Goal: Information Seeking & Learning: Learn about a topic

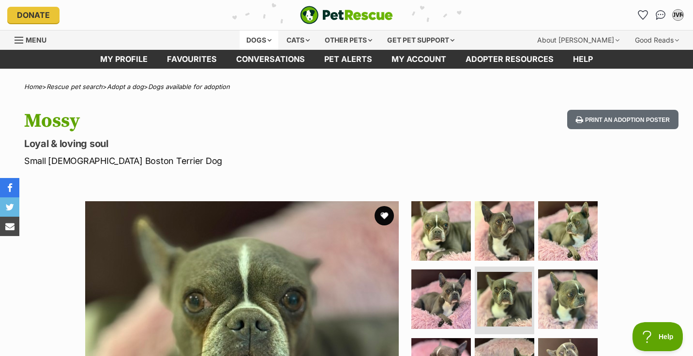
click at [250, 40] on div "Dogs" at bounding box center [258, 39] width 39 height 19
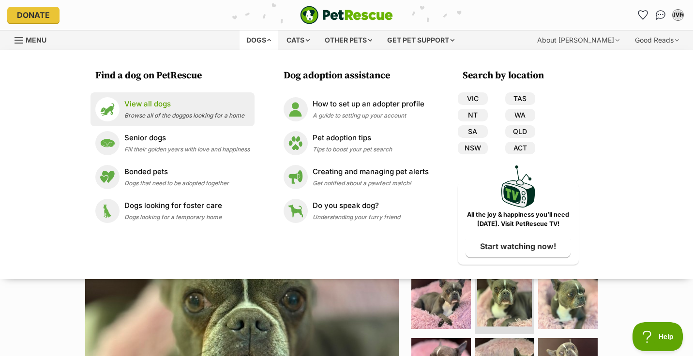
click at [152, 109] on p "View all dogs" at bounding box center [184, 104] width 120 height 11
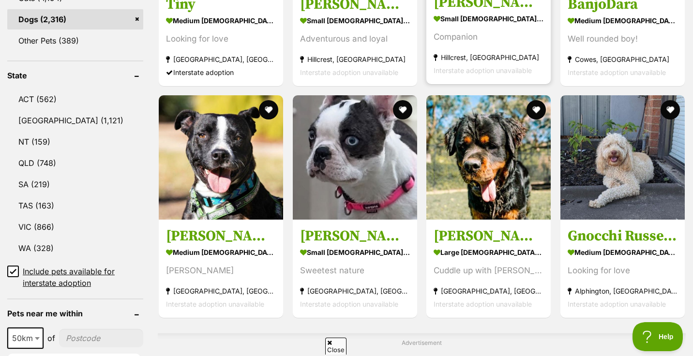
scroll to position [457, 0]
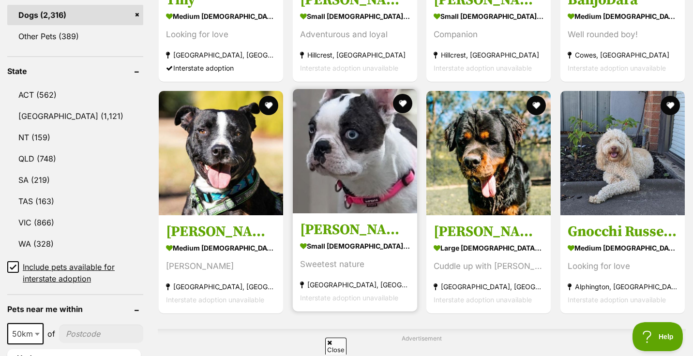
click at [352, 167] on img at bounding box center [355, 151] width 124 height 124
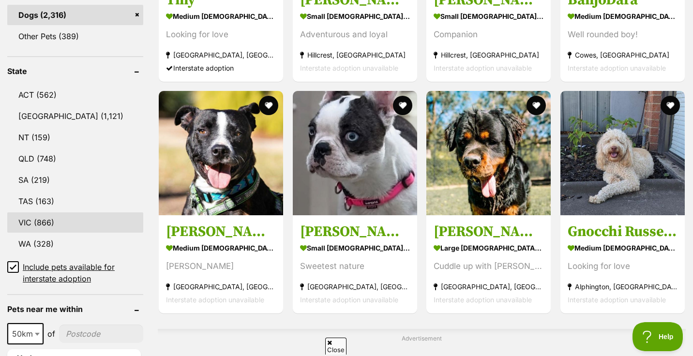
click at [45, 220] on link "VIC (866)" at bounding box center [75, 222] width 136 height 20
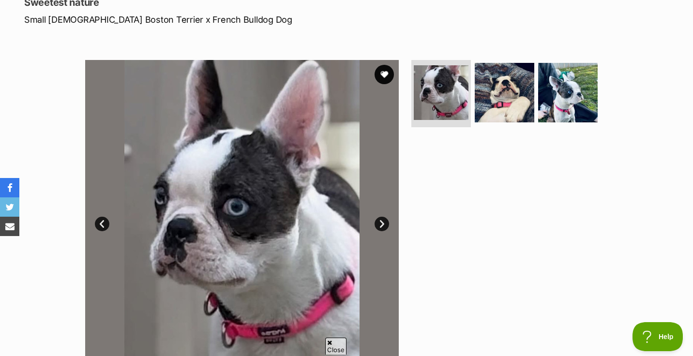
scroll to position [141, 0]
click at [383, 223] on link "Next" at bounding box center [381, 224] width 15 height 15
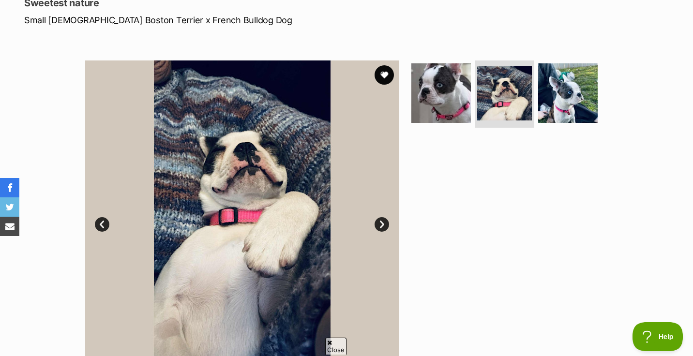
click at [383, 223] on link "Next" at bounding box center [381, 224] width 15 height 15
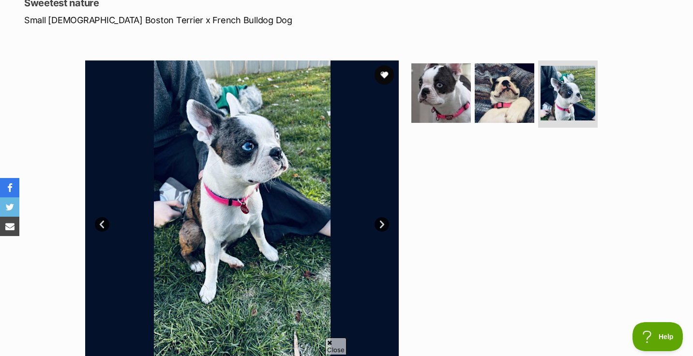
click at [383, 223] on link "Next" at bounding box center [381, 224] width 15 height 15
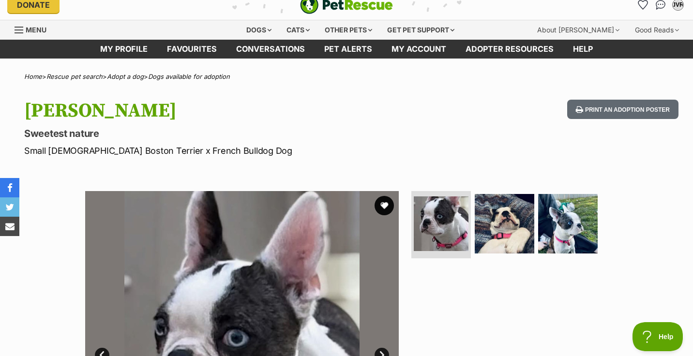
scroll to position [0, 0]
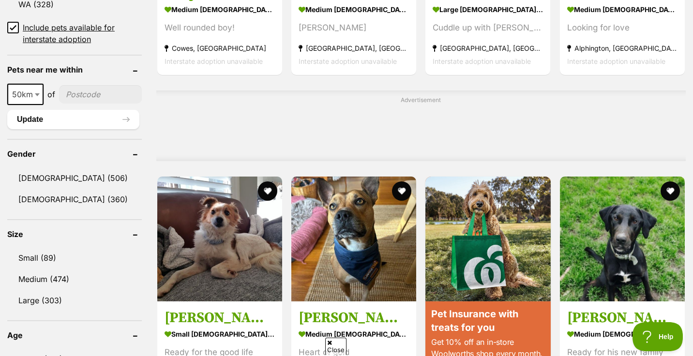
scroll to position [697, 0]
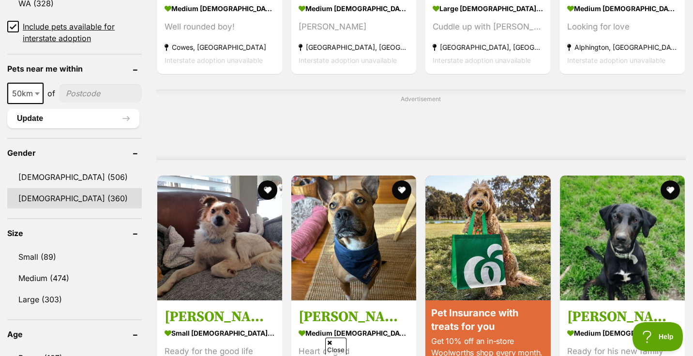
click at [33, 199] on link "Female (360)" at bounding box center [74, 198] width 134 height 20
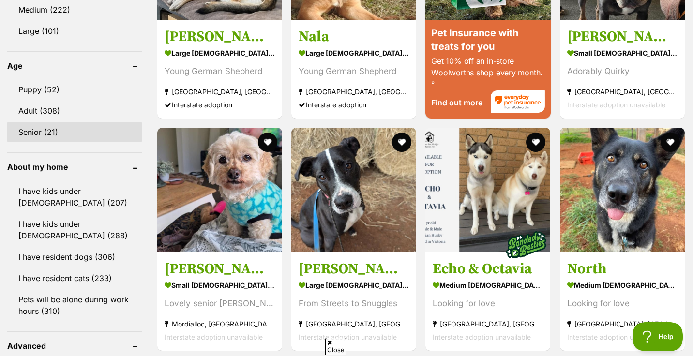
scroll to position [978, 0]
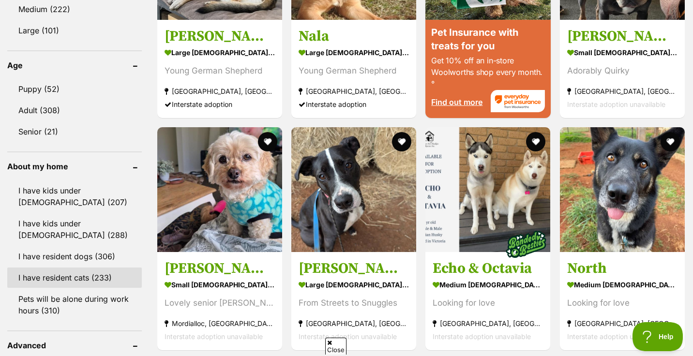
click at [49, 268] on link "I have resident cats (233)" at bounding box center [74, 278] width 134 height 20
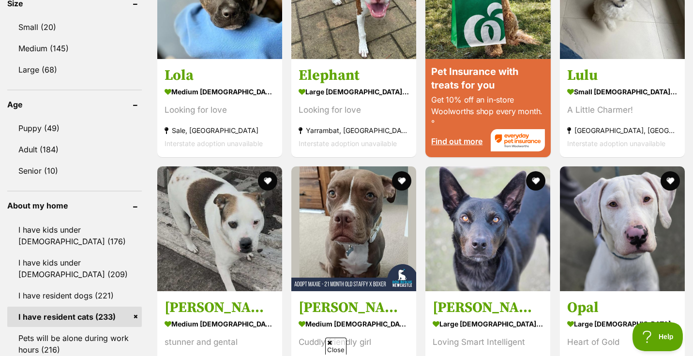
scroll to position [970, 0]
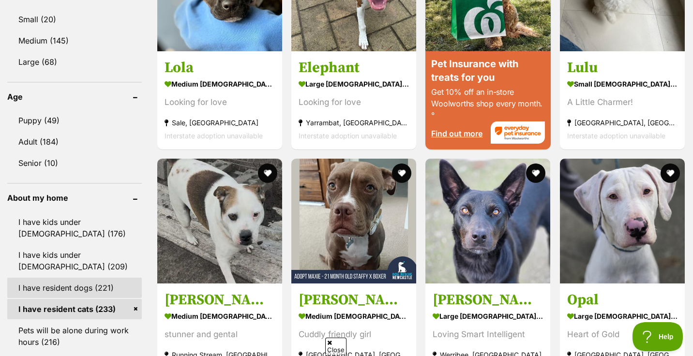
click at [49, 278] on link "I have resident dogs (221)" at bounding box center [74, 288] width 134 height 20
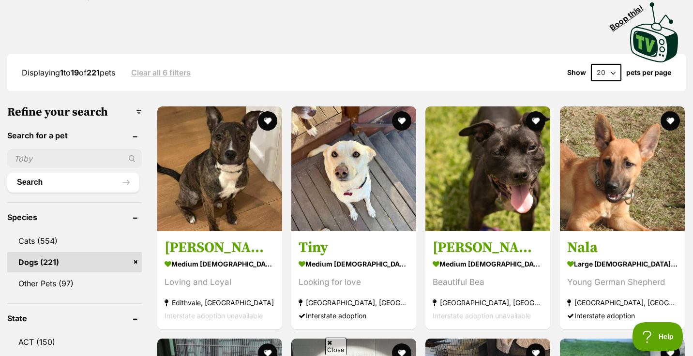
scroll to position [235, 0]
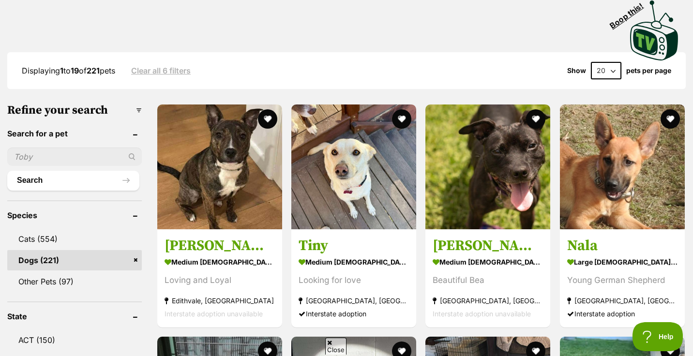
click at [606, 62] on select "20 40 60" at bounding box center [606, 70] width 30 height 17
select select "60"
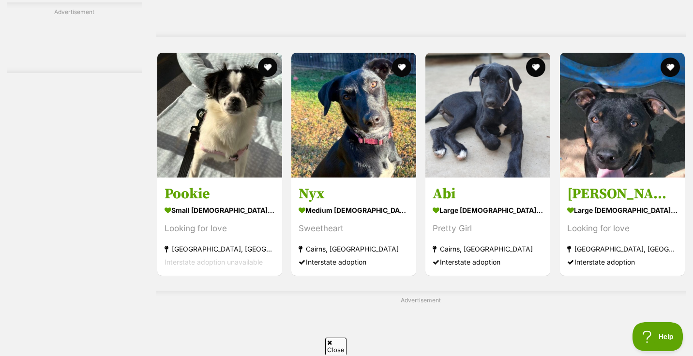
scroll to position [2292, 0]
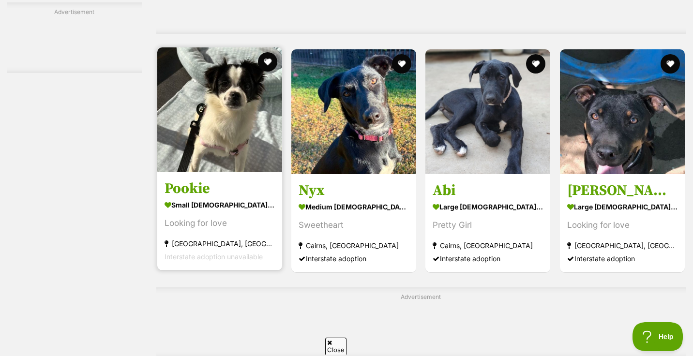
click at [230, 100] on img at bounding box center [219, 109] width 125 height 125
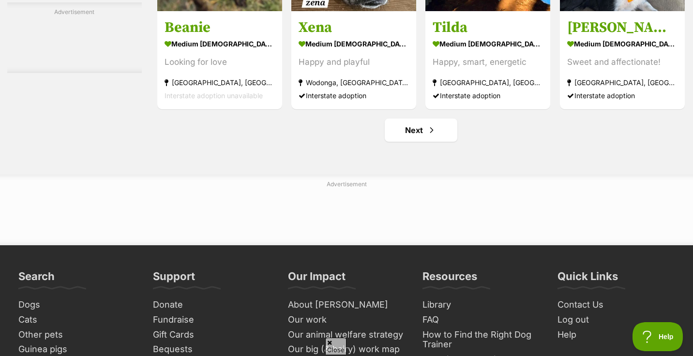
scroll to position [4551, 0]
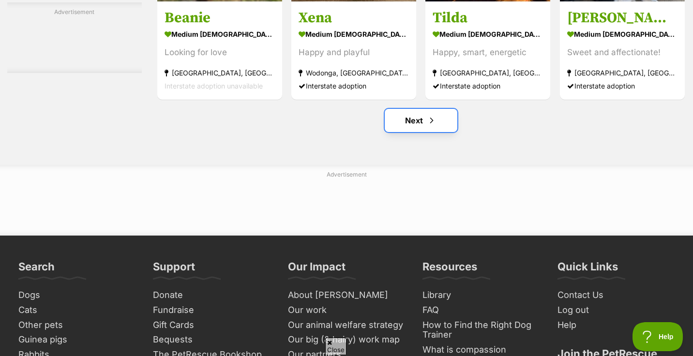
click at [409, 109] on link "Next" at bounding box center [421, 120] width 73 height 23
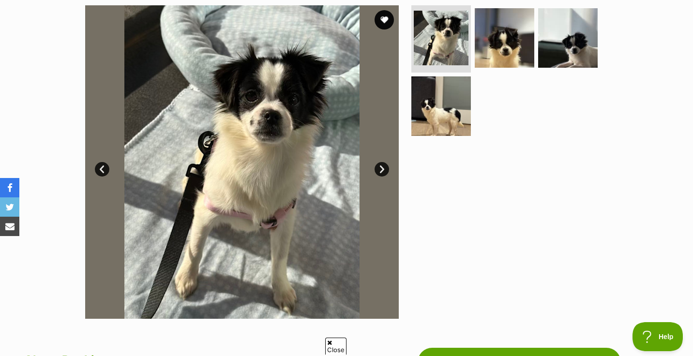
scroll to position [189, 0]
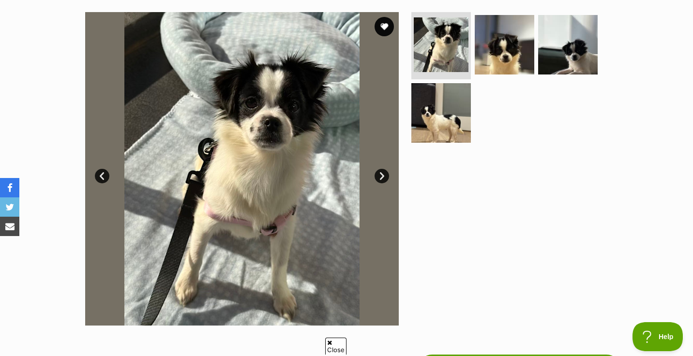
click at [381, 179] on link "Next" at bounding box center [381, 176] width 15 height 15
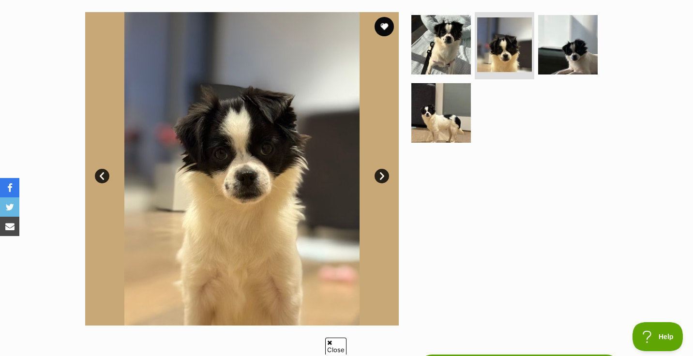
click at [381, 179] on link "Next" at bounding box center [381, 176] width 15 height 15
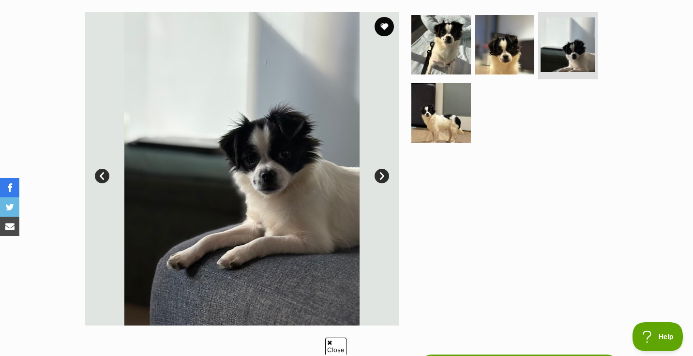
click at [381, 179] on link "Next" at bounding box center [381, 176] width 15 height 15
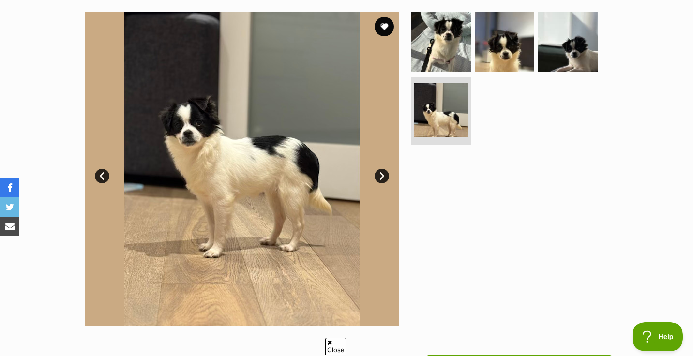
click at [381, 179] on link "Next" at bounding box center [381, 176] width 15 height 15
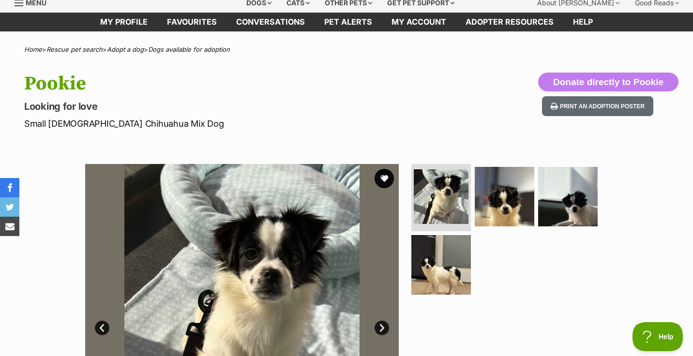
scroll to position [0, 0]
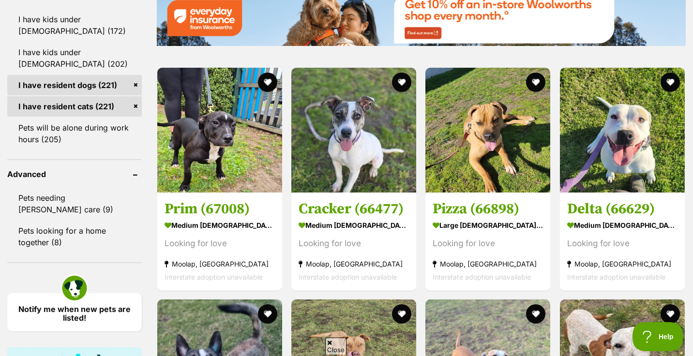
scroll to position [1159, 0]
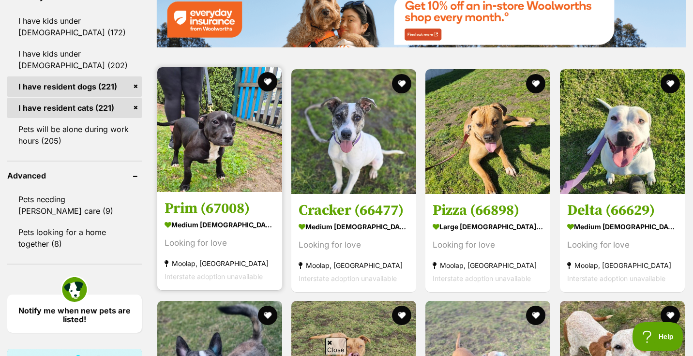
click at [223, 120] on img at bounding box center [219, 129] width 125 height 125
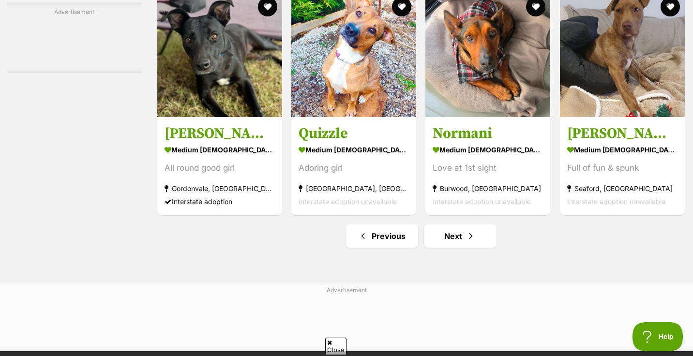
scroll to position [4441, 0]
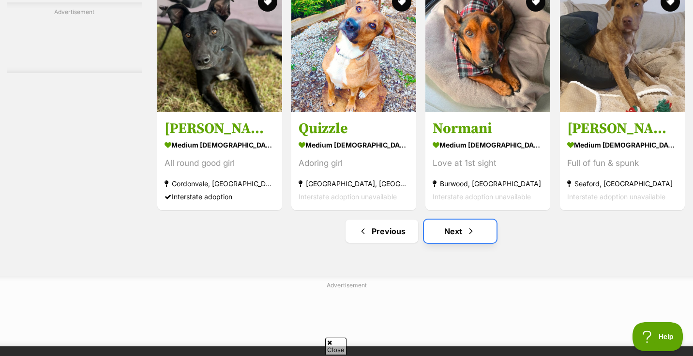
click at [452, 220] on link "Next" at bounding box center [460, 231] width 73 height 23
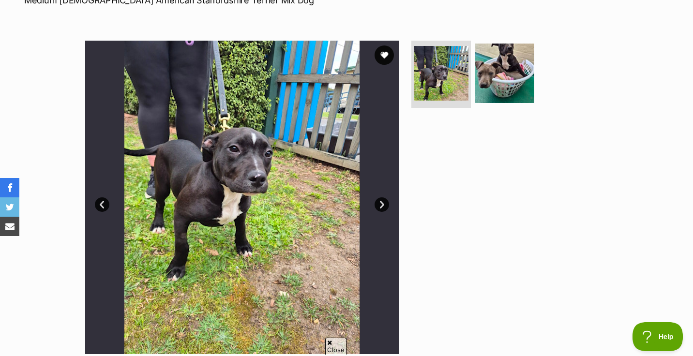
scroll to position [164, 0]
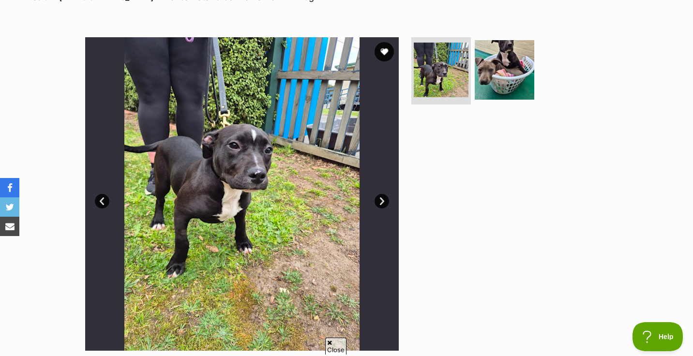
click at [384, 199] on link "Next" at bounding box center [381, 201] width 15 height 15
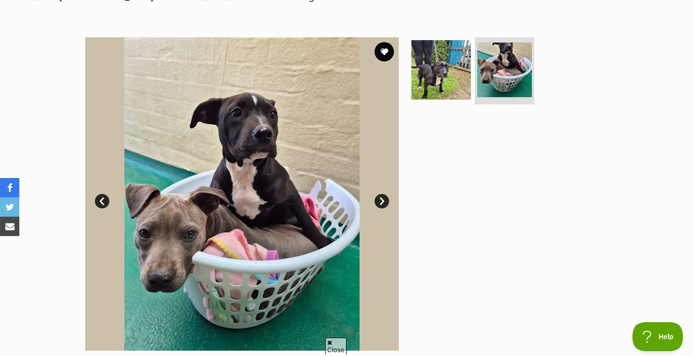
click at [384, 199] on link "Next" at bounding box center [381, 201] width 15 height 15
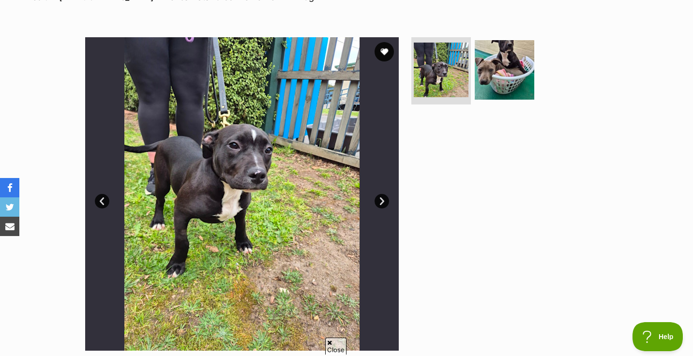
click at [384, 199] on link "Next" at bounding box center [381, 201] width 15 height 15
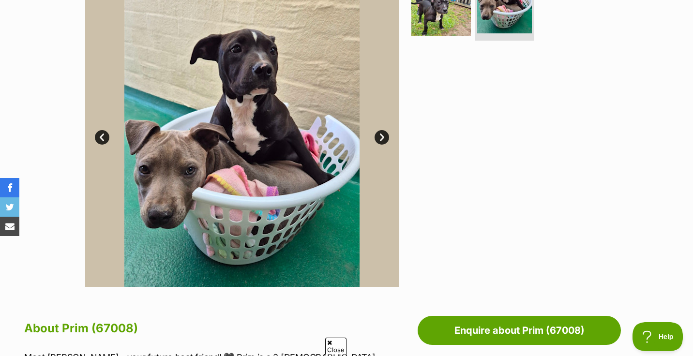
scroll to position [227, 0]
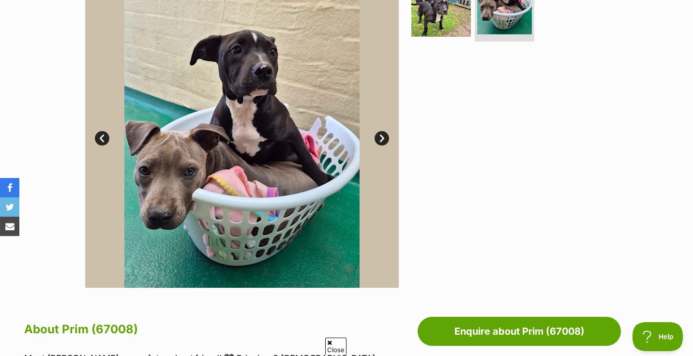
click at [382, 140] on link "Next" at bounding box center [381, 138] width 15 height 15
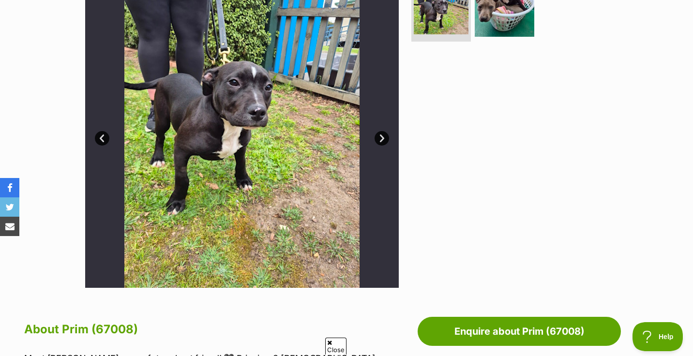
click at [382, 140] on link "Next" at bounding box center [381, 138] width 15 height 15
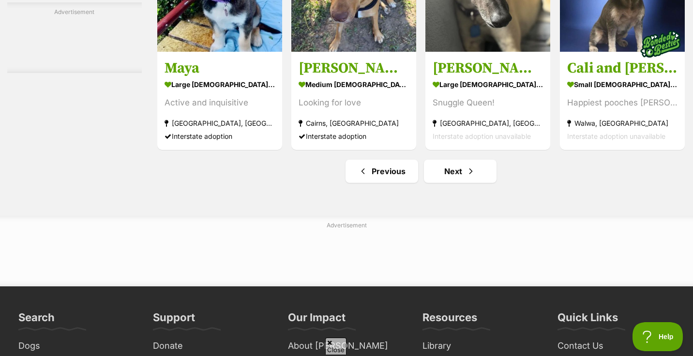
scroll to position [4563, 0]
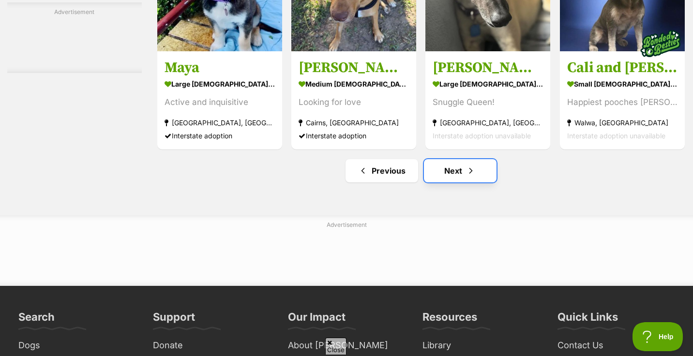
click at [439, 163] on link "Next" at bounding box center [460, 170] width 73 height 23
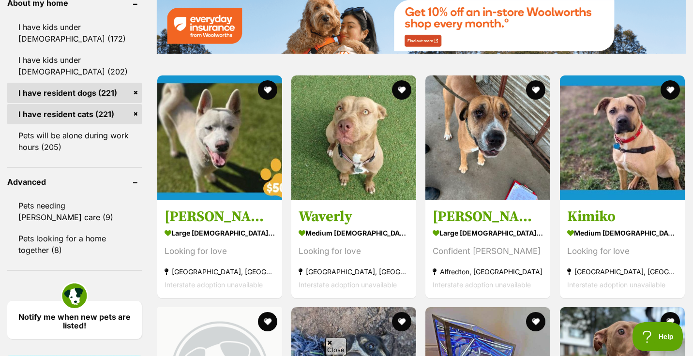
scroll to position [1160, 0]
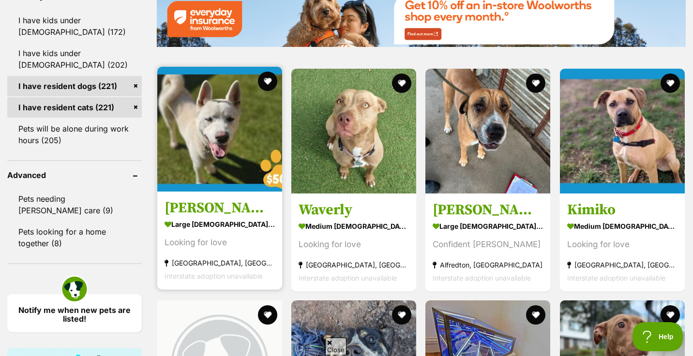
click at [213, 217] on strong "large female Dog" at bounding box center [219, 224] width 110 height 14
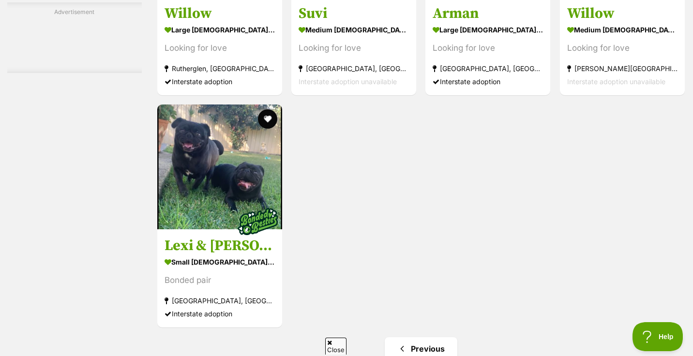
scroll to position [3131, 0]
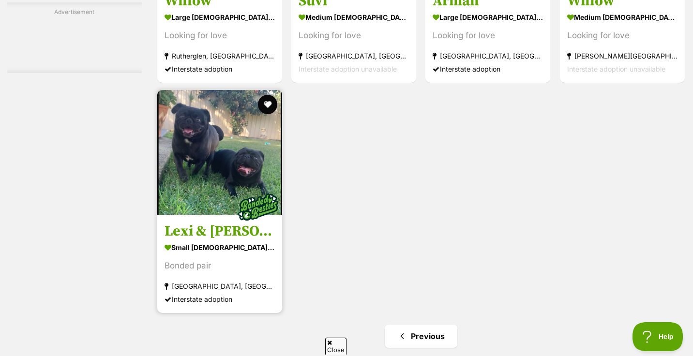
click at [249, 151] on img at bounding box center [219, 152] width 125 height 125
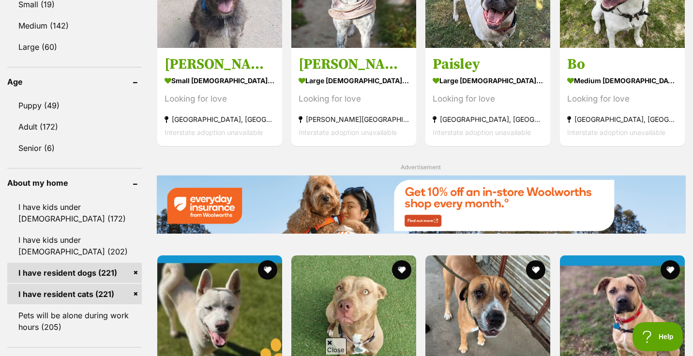
scroll to position [918, 0]
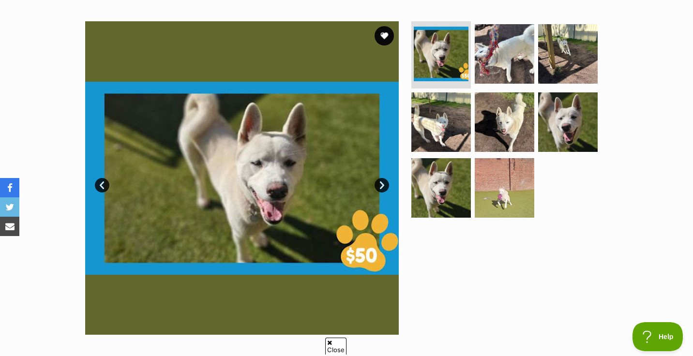
click at [383, 188] on link "Next" at bounding box center [381, 185] width 15 height 15
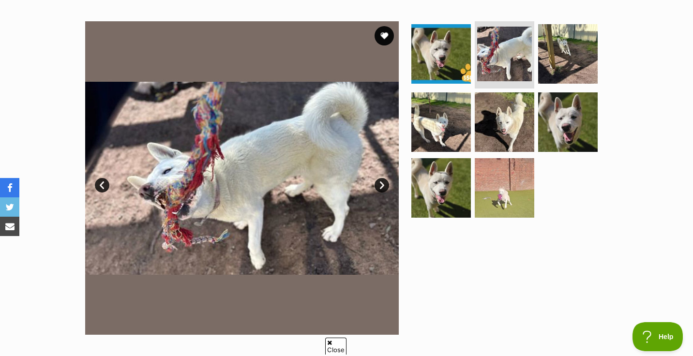
click at [383, 188] on link "Next" at bounding box center [381, 185] width 15 height 15
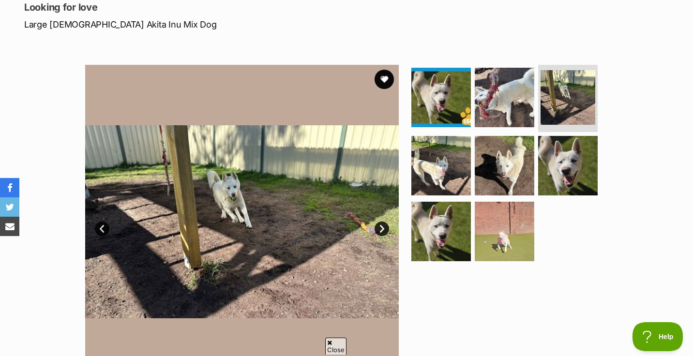
scroll to position [112, 0]
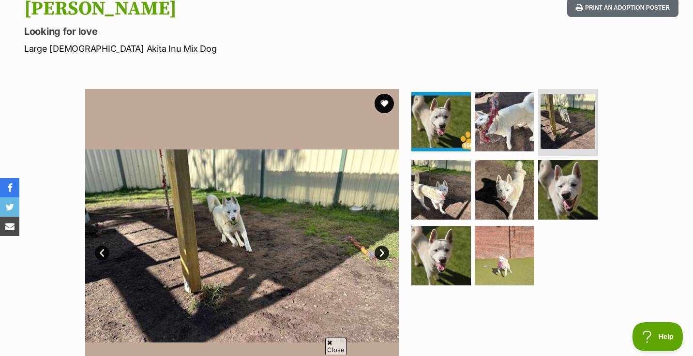
click at [382, 254] on link "Next" at bounding box center [381, 253] width 15 height 15
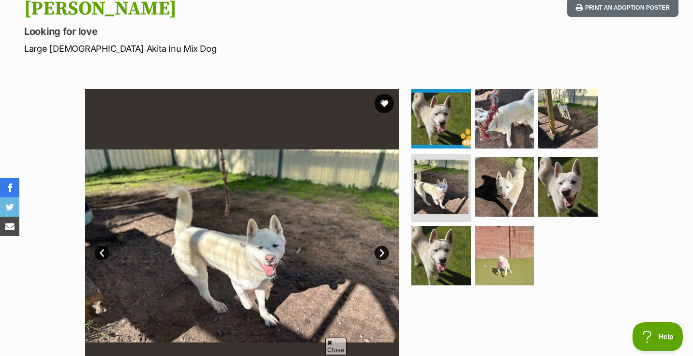
click at [382, 254] on link "Next" at bounding box center [381, 253] width 15 height 15
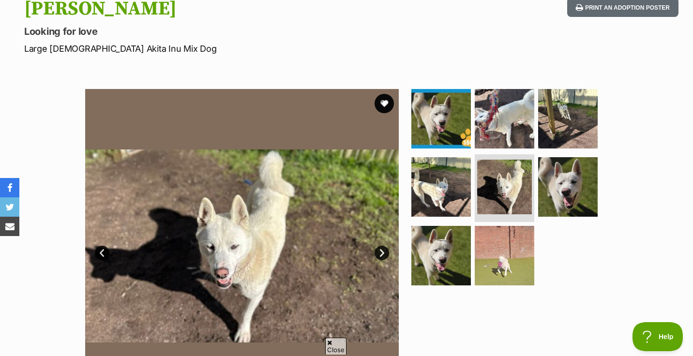
click at [382, 254] on link "Next" at bounding box center [381, 253] width 15 height 15
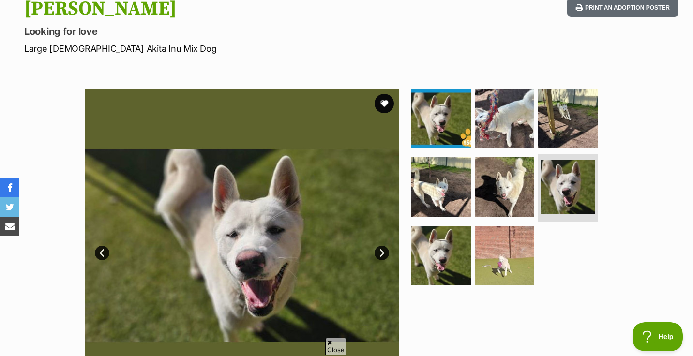
click at [382, 254] on link "Next" at bounding box center [381, 253] width 15 height 15
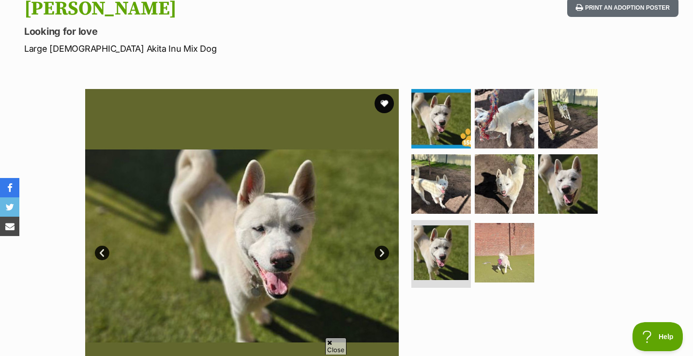
click at [382, 254] on link "Next" at bounding box center [381, 253] width 15 height 15
